Goal: Task Accomplishment & Management: Manage account settings

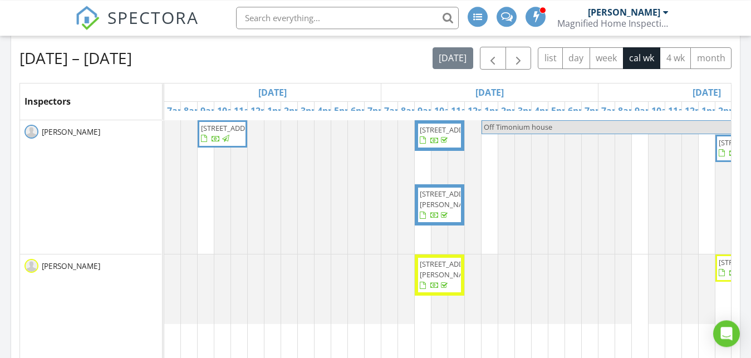
scroll to position [482, 0]
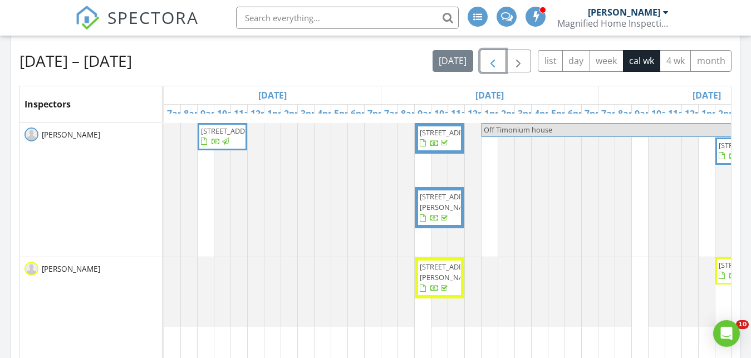
click at [491, 61] on span "button" at bounding box center [492, 61] width 13 height 13
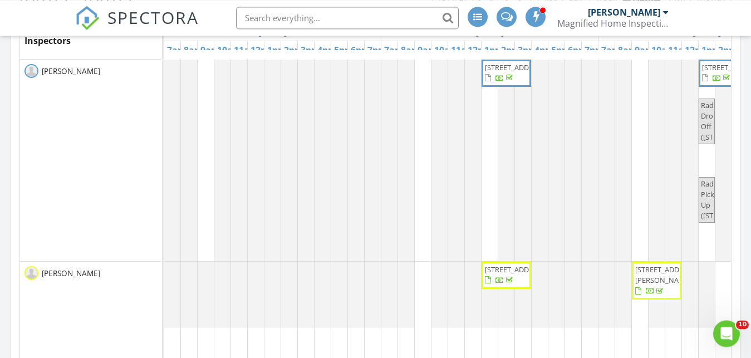
scroll to position [540, 0]
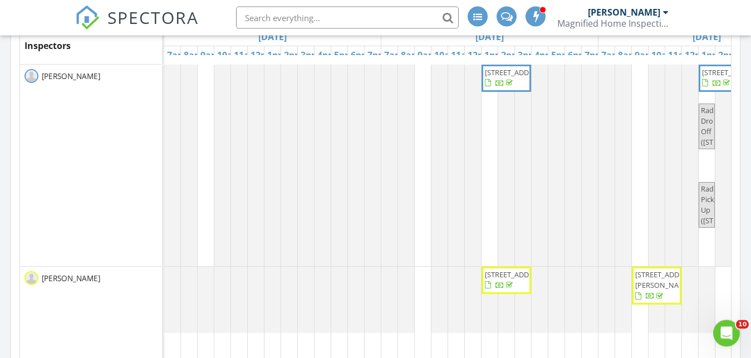
click at [652, 290] on span "[STREET_ADDRESS][PERSON_NAME]" at bounding box center [656, 286] width 45 height 33
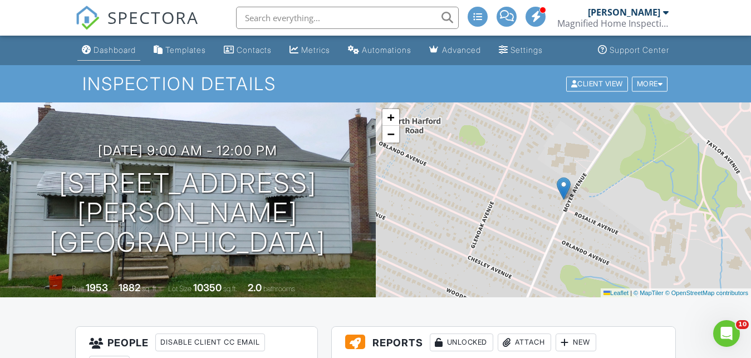
click at [125, 52] on div "Dashboard" at bounding box center [114, 49] width 42 height 9
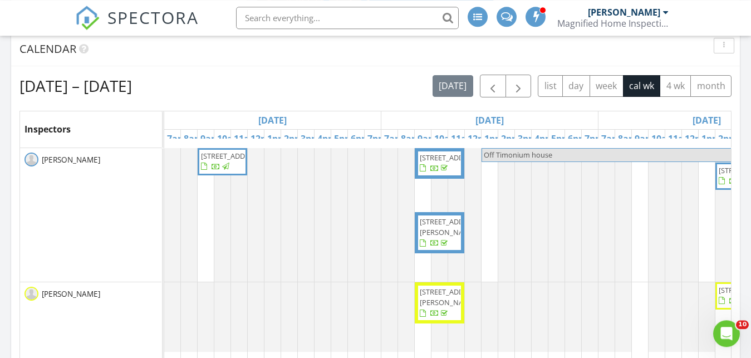
scroll to position [452, 0]
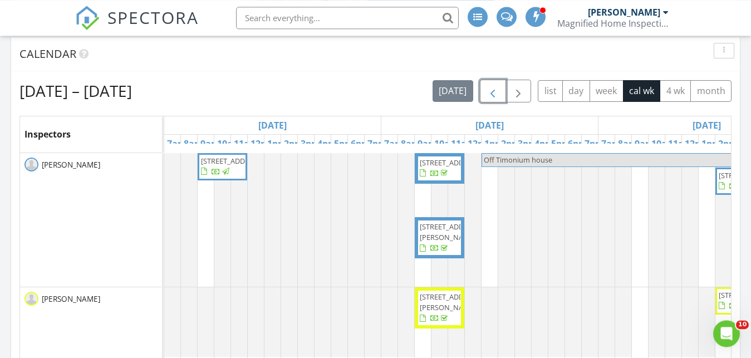
click at [493, 93] on span "button" at bounding box center [492, 91] width 13 height 13
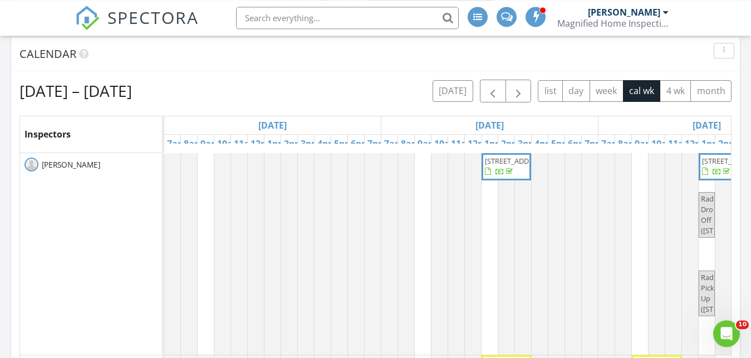
click at [621, 125] on div "[DATE]" at bounding box center [706, 125] width 216 height 18
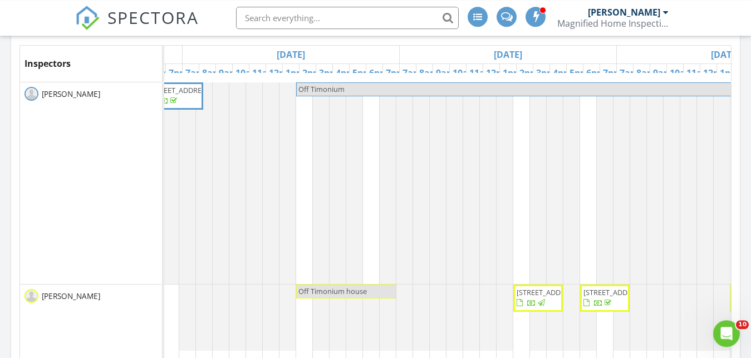
scroll to position [0, 662]
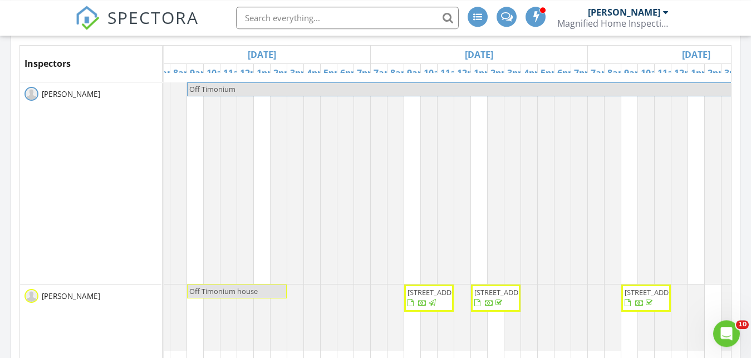
click at [426, 298] on span "303 5th Ave, Baltimore 21225" at bounding box center [428, 298] width 45 height 22
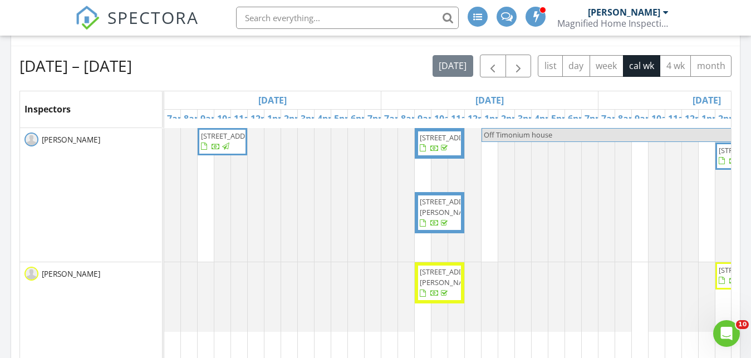
scroll to position [480, 0]
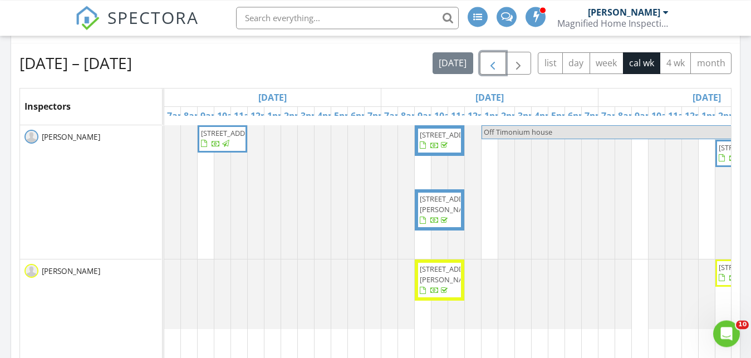
click at [487, 58] on span "button" at bounding box center [492, 63] width 13 height 13
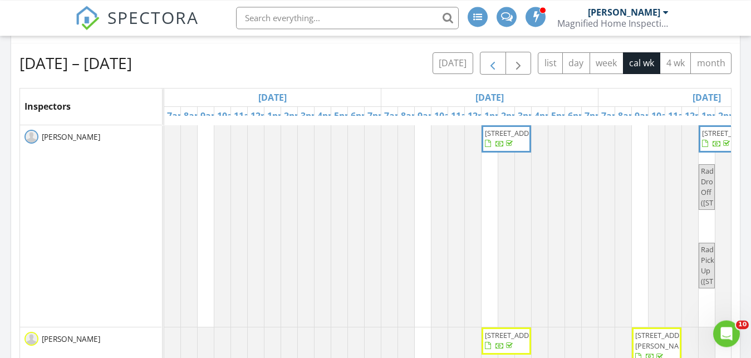
click at [550, 96] on div "[DATE]" at bounding box center [489, 97] width 216 height 18
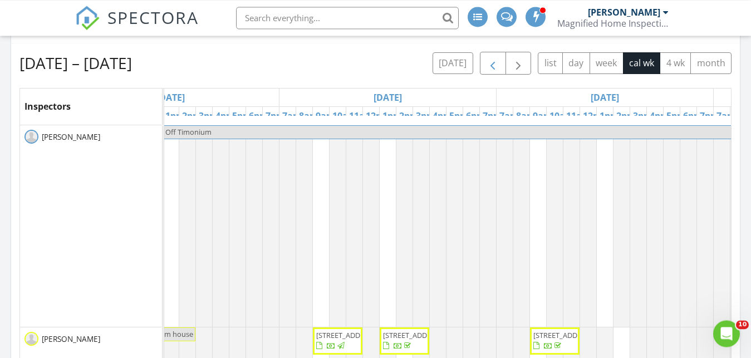
scroll to position [0, 753]
click at [643, 100] on div "Fri 8/22" at bounding box center [604, 97] width 216 height 18
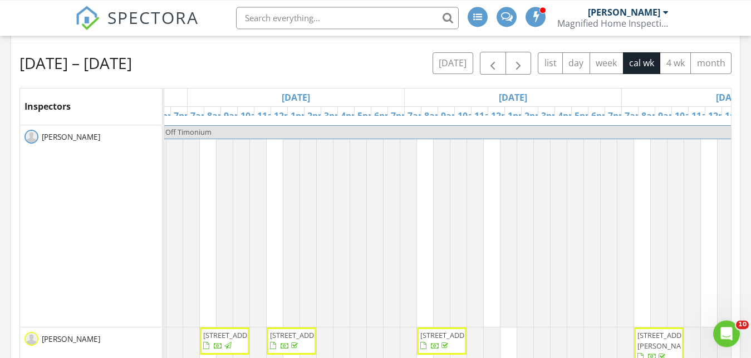
scroll to position [0, 0]
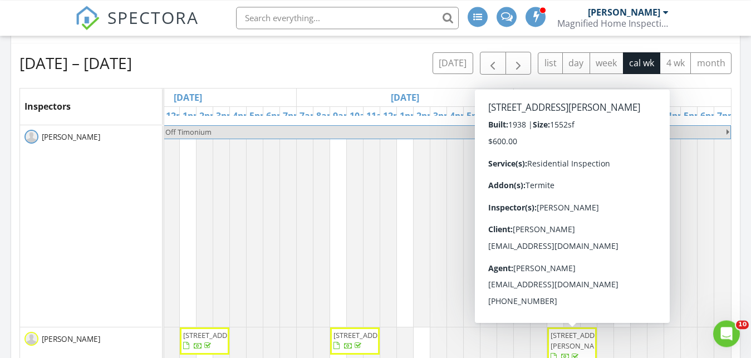
click at [567, 342] on span "2208 Taylor Ave, Parkville 21234" at bounding box center [571, 346] width 45 height 33
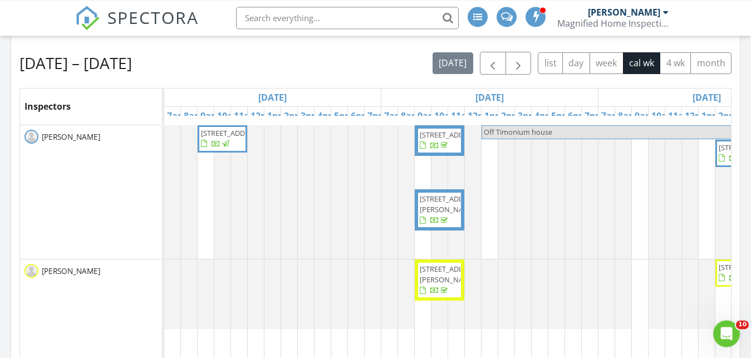
scroll to position [437, 0]
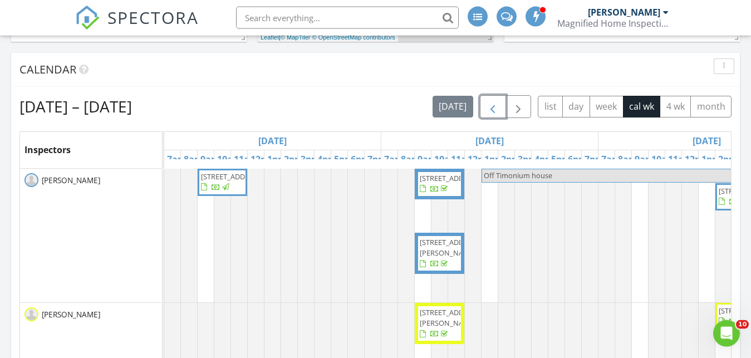
click at [490, 110] on span "button" at bounding box center [492, 106] width 13 height 13
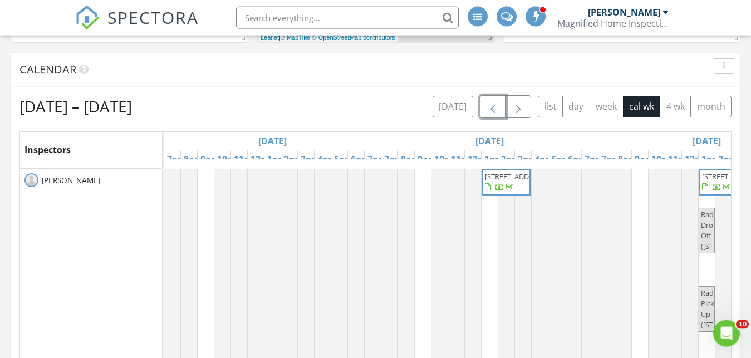
click at [490, 106] on span "button" at bounding box center [492, 106] width 13 height 13
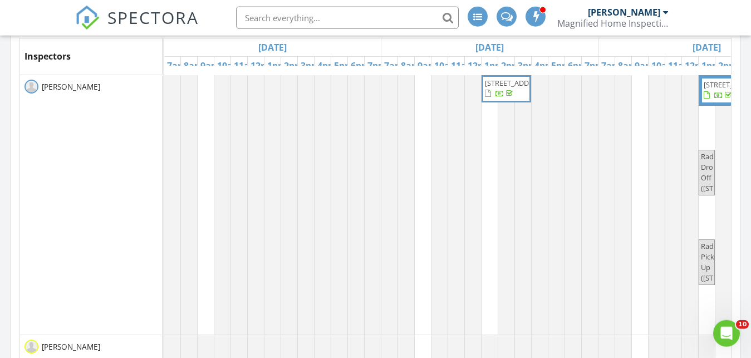
scroll to position [584, 0]
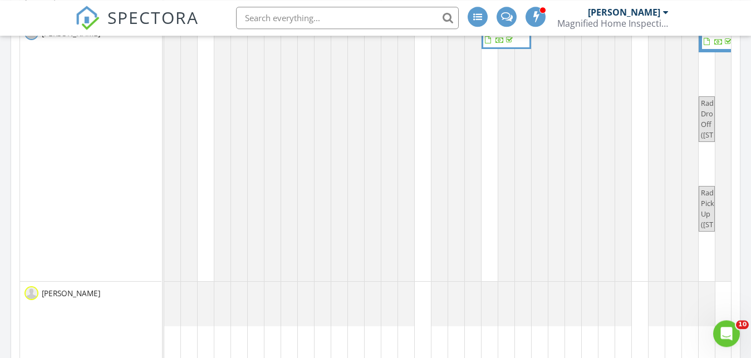
click at [671, 107] on tbody "Inspectors Sun 8/10 Mon 8/11 Tue 8/12 Wed 8/13 Thu 8/14 Fri 8/15 Sat 8/16 7am 8…" at bounding box center [375, 211] width 711 height 453
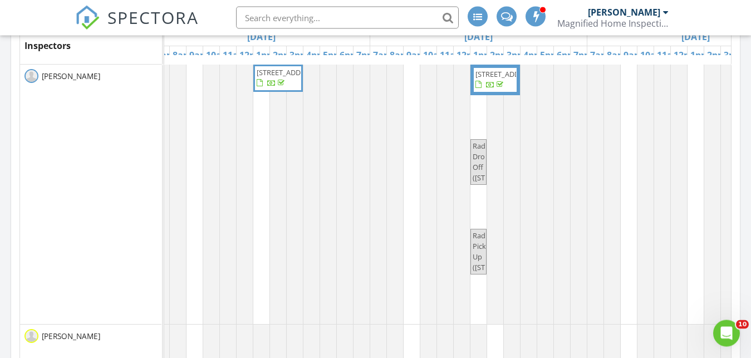
scroll to position [0, 235]
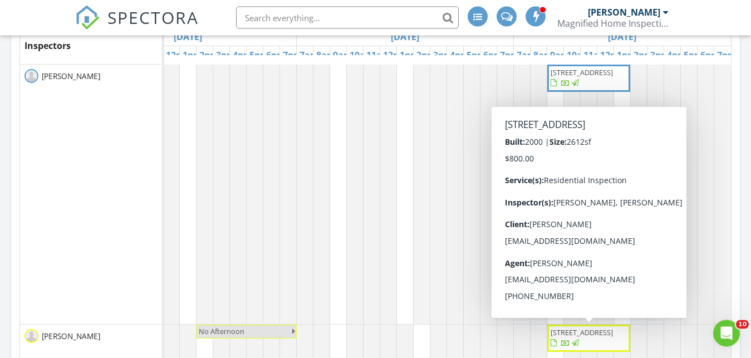
click at [582, 336] on span "1702 Church Point Ct, Aberdeen 21001" at bounding box center [581, 333] width 62 height 10
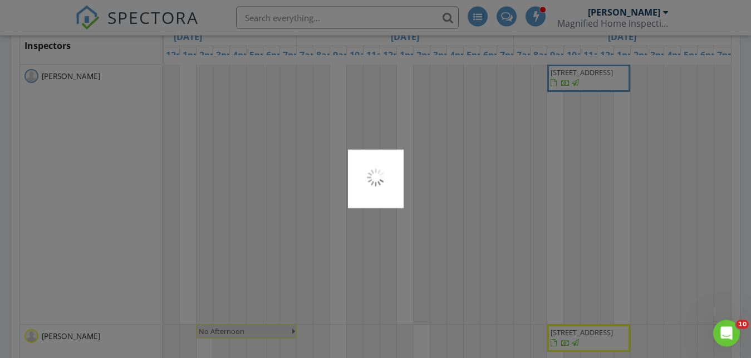
click at [582, 336] on div at bounding box center [375, 179] width 751 height 358
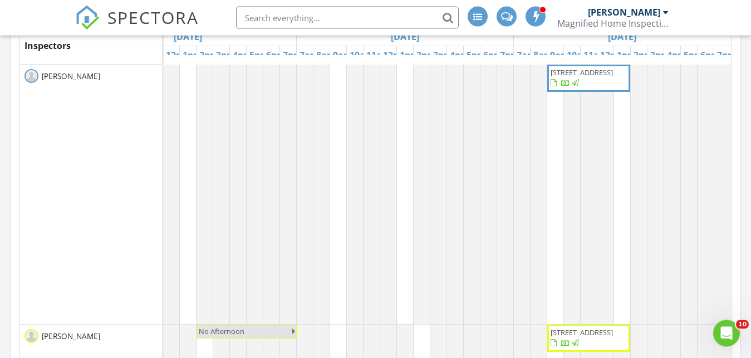
drag, startPoint x: 582, startPoint y: 336, endPoint x: 555, endPoint y: 186, distance: 151.5
click at [555, 186] on div at bounding box center [375, 179] width 751 height 358
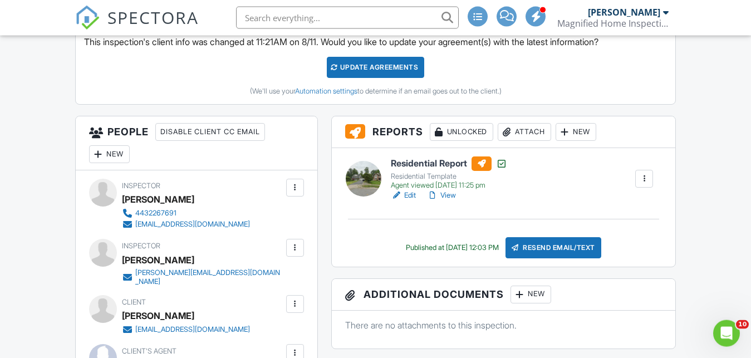
click at [291, 248] on div at bounding box center [294, 247] width 11 height 11
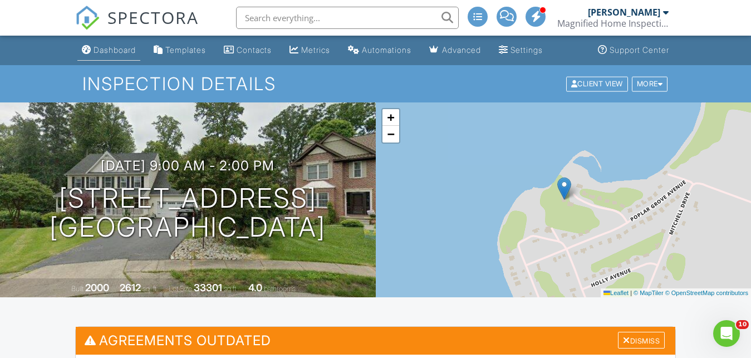
click at [109, 56] on link "Dashboard" at bounding box center [108, 50] width 63 height 21
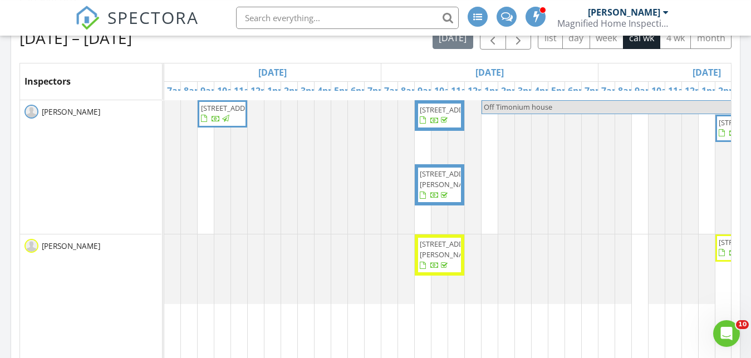
scroll to position [507, 0]
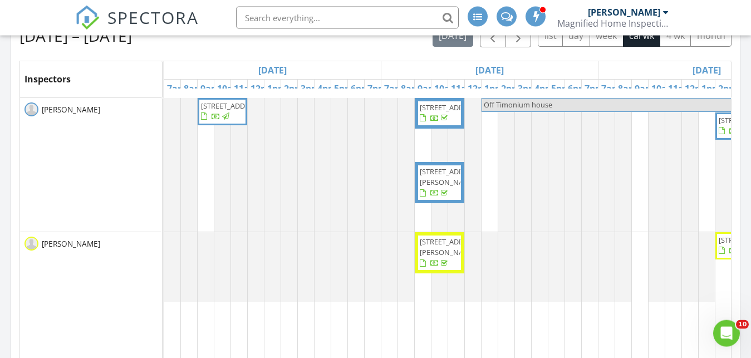
click at [631, 68] on div "[DATE]" at bounding box center [706, 70] width 216 height 18
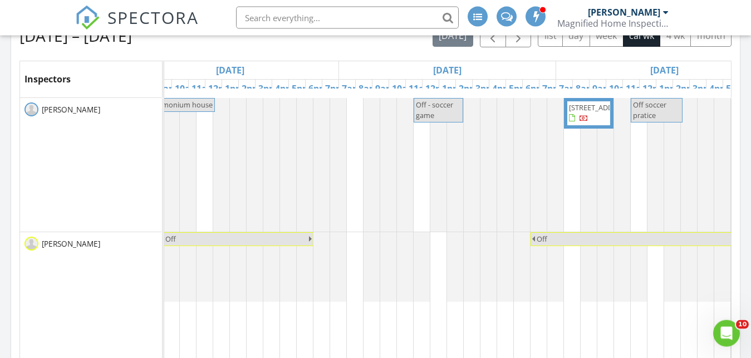
scroll to position [0, 0]
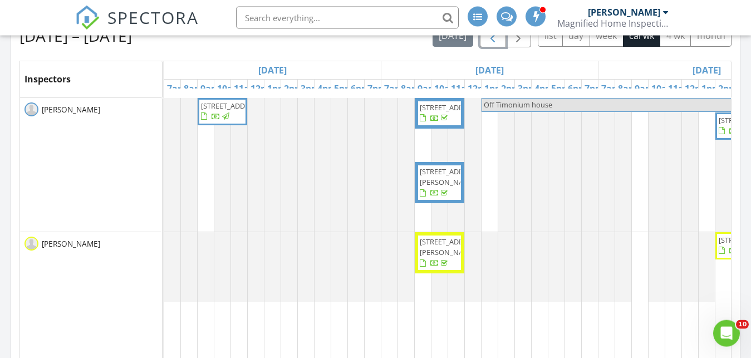
click at [496, 41] on span "button" at bounding box center [492, 35] width 13 height 13
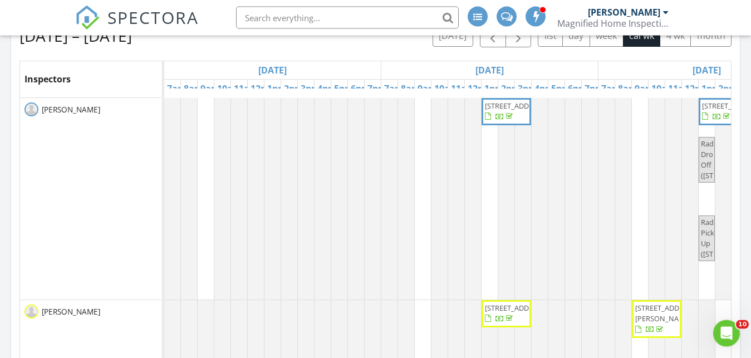
click at [587, 66] on div "Mon 8/18" at bounding box center [489, 70] width 216 height 18
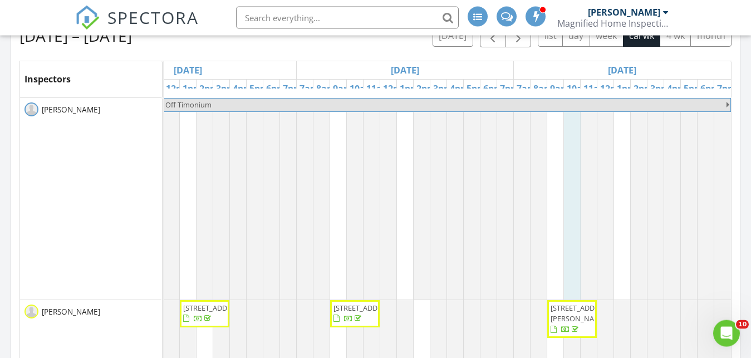
click at [568, 323] on span "2208 Taylor Ave, Parkville 21234" at bounding box center [581, 313] width 62 height 21
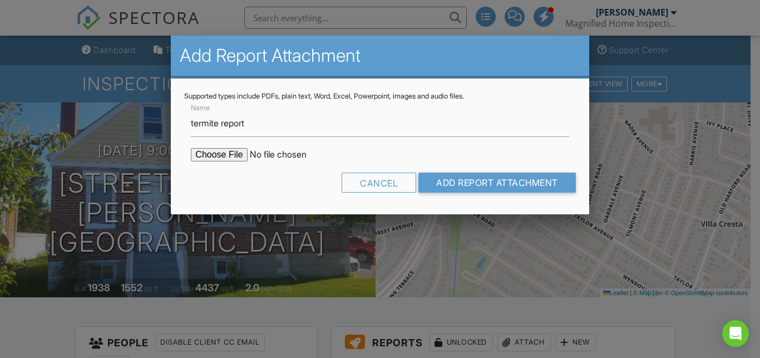
type input "termite report"
drag, startPoint x: 210, startPoint y: 162, endPoint x: 211, endPoint y: 154, distance: 8.4
click at [211, 154] on form "Name termite report Cancel Add Report Attachment" at bounding box center [379, 151] width 391 height 100
click at [211, 154] on input "file" at bounding box center [285, 154] width 189 height 13
type input "C:\fakepath\TERMITE for 2208 TAYLOR AVENUE.pdf"
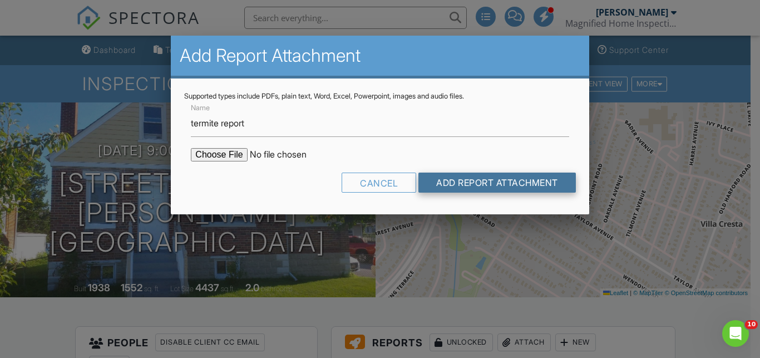
click at [480, 181] on input "Add Report Attachment" at bounding box center [496, 182] width 157 height 20
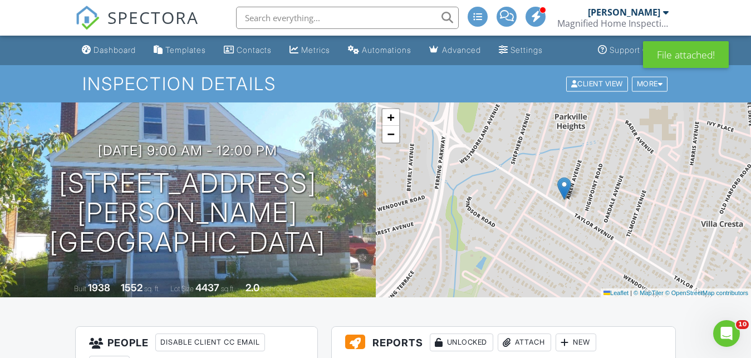
click at [480, 181] on div "+ − Leaflet | © MapTiler © OpenStreetMap contributors" at bounding box center [564, 199] width 376 height 195
